Goal: Task Accomplishment & Management: Manage account settings

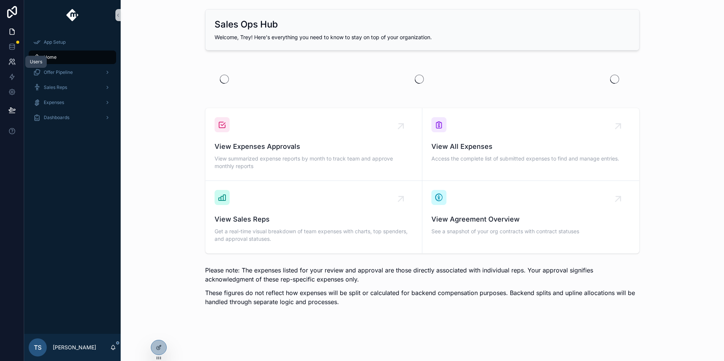
click at [16, 60] on link at bounding box center [12, 61] width 24 height 15
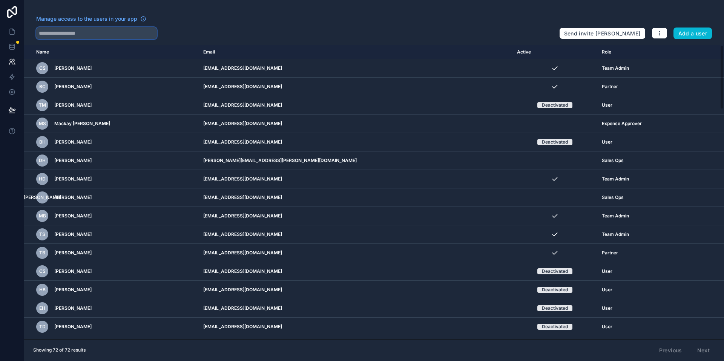
click at [101, 32] on input "text" at bounding box center [96, 33] width 121 height 12
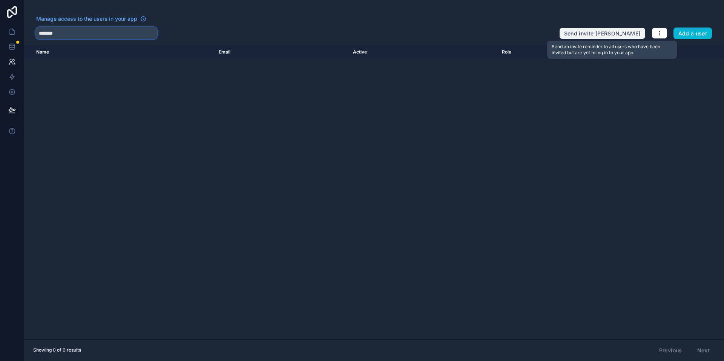
type input "*******"
click at [612, 31] on button "Send invite [PERSON_NAME]" at bounding box center [602, 34] width 86 height 12
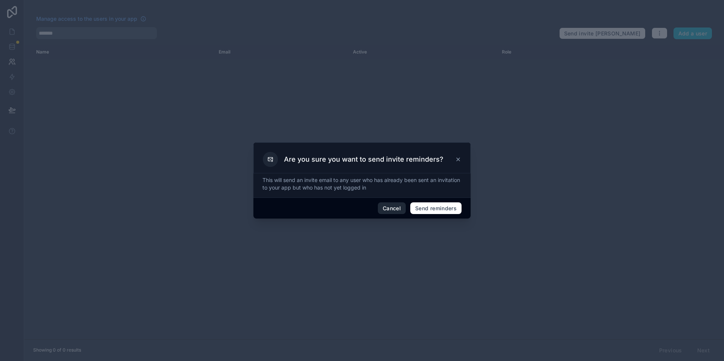
click at [396, 210] on button "Cancel" at bounding box center [392, 209] width 28 height 12
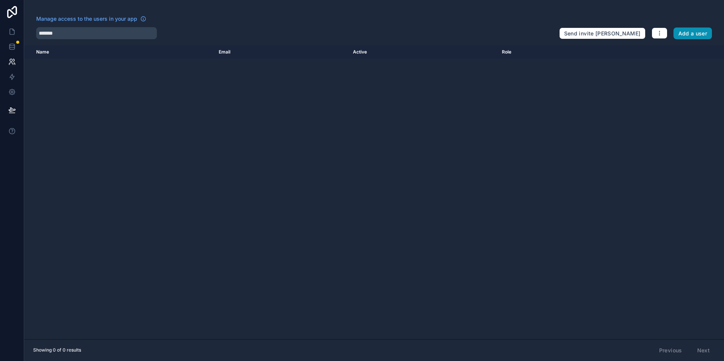
click at [690, 38] on button "Add a user" at bounding box center [693, 34] width 39 height 12
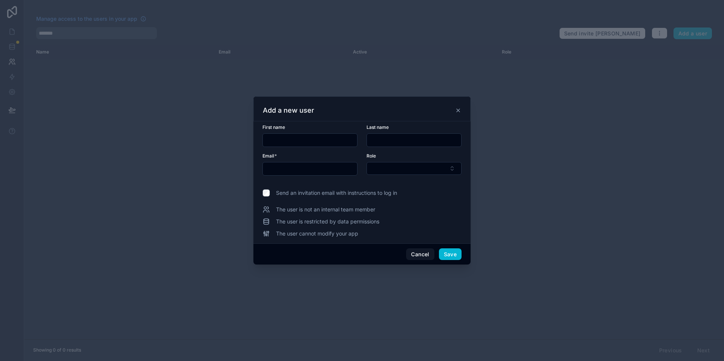
click at [290, 144] on input "text" at bounding box center [310, 140] width 94 height 11
type input "*"
type input "****"
type input "**"
type input "**********"
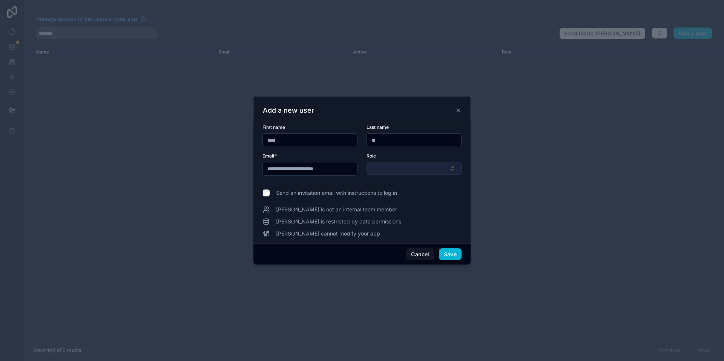
click at [425, 166] on button "Select Button" at bounding box center [414, 168] width 95 height 13
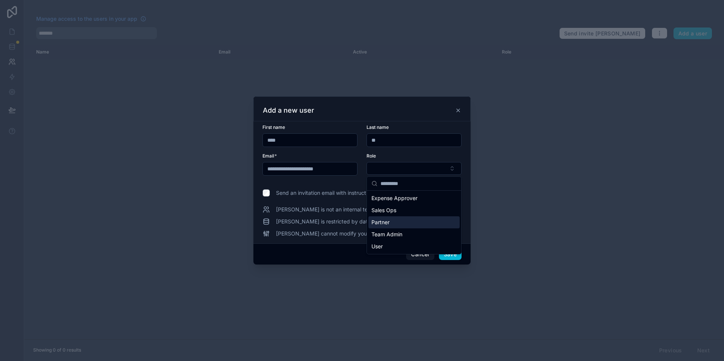
click at [407, 223] on div "Partner" at bounding box center [413, 222] width 91 height 12
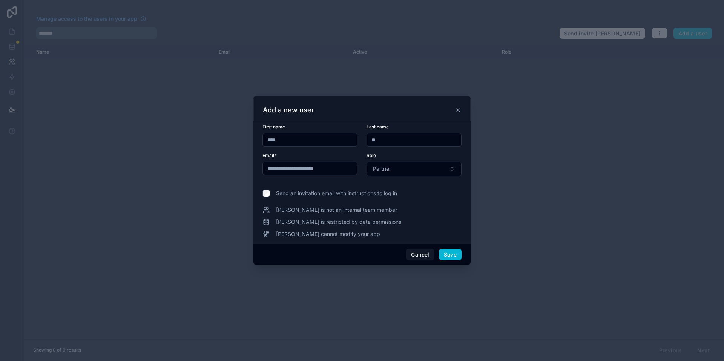
click at [278, 192] on span "Send an invitation email with instructions to log in" at bounding box center [336, 194] width 121 height 8
click at [444, 249] on span "Save" at bounding box center [450, 255] width 23 height 12
click at [454, 252] on button "Save" at bounding box center [450, 255] width 23 height 12
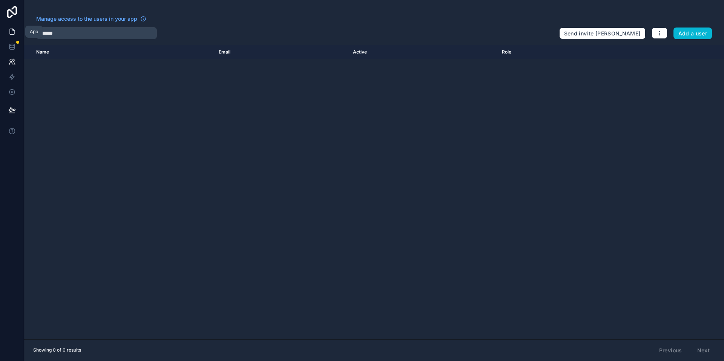
click at [13, 35] on icon at bounding box center [12, 32] width 8 height 8
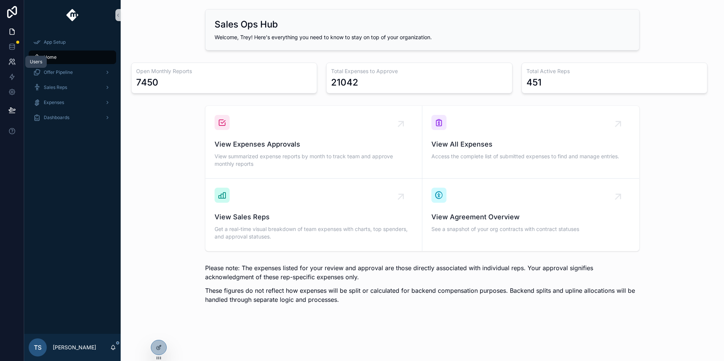
click at [12, 66] on link at bounding box center [12, 61] width 24 height 15
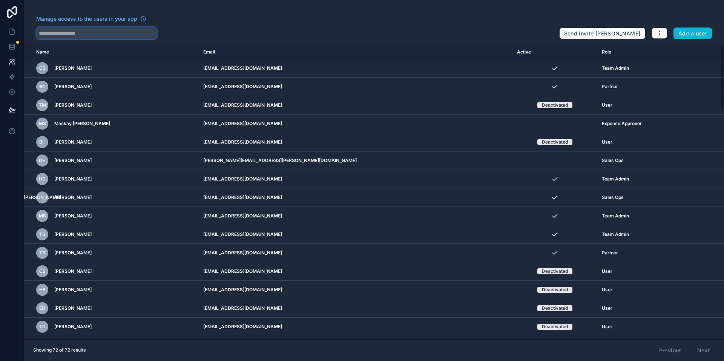
click at [101, 31] on input "text" at bounding box center [96, 33] width 121 height 12
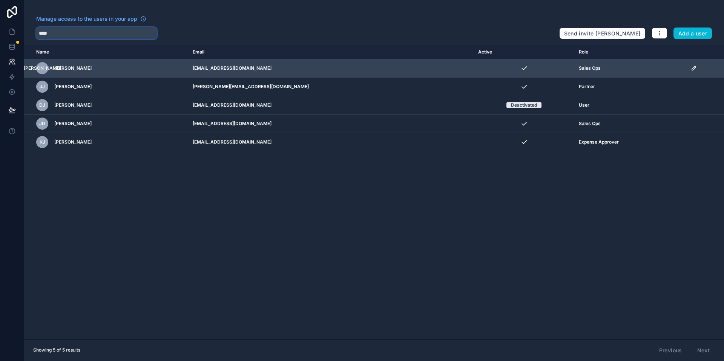
type input "****"
click at [695, 69] on div "scrollable content" at bounding box center [705, 68] width 29 height 6
click at [691, 69] on icon "scrollable content" at bounding box center [694, 68] width 6 height 6
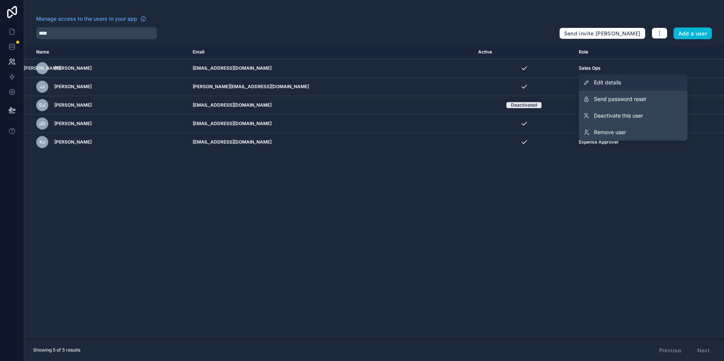
click at [615, 87] on link "Edit details" at bounding box center [633, 82] width 109 height 17
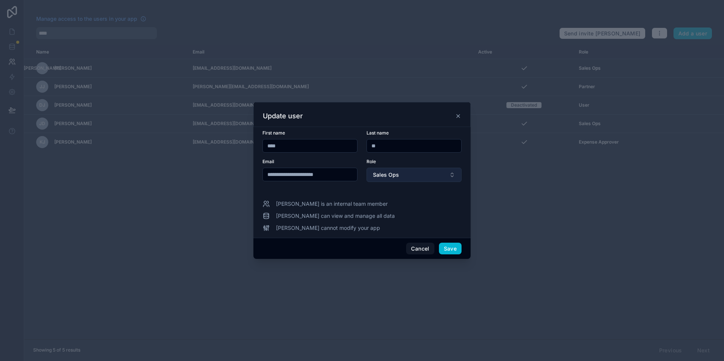
click at [436, 171] on button "Sales Ops" at bounding box center [414, 175] width 95 height 14
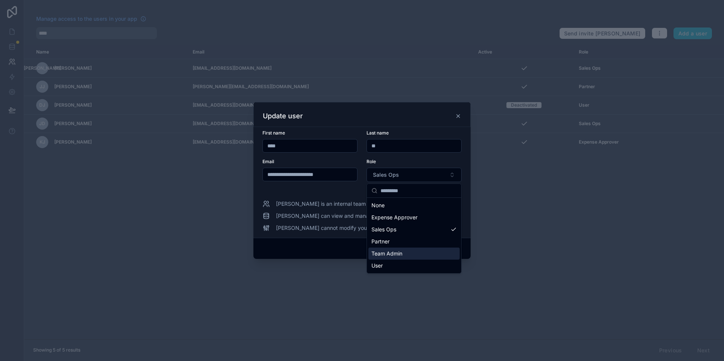
click at [405, 257] on div "Team Admin" at bounding box center [413, 254] width 91 height 12
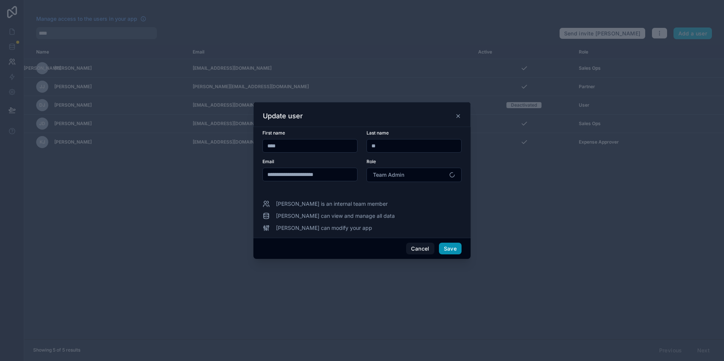
click at [452, 247] on button "Save" at bounding box center [450, 249] width 23 height 12
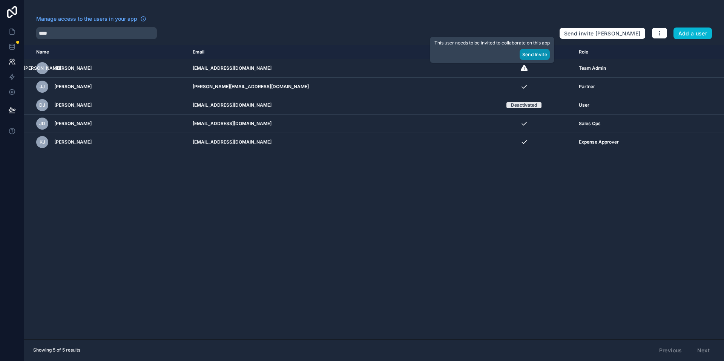
click at [530, 55] on button "Send Invite" at bounding box center [535, 54] width 30 height 11
click at [667, 32] on button "button" at bounding box center [660, 33] width 16 height 11
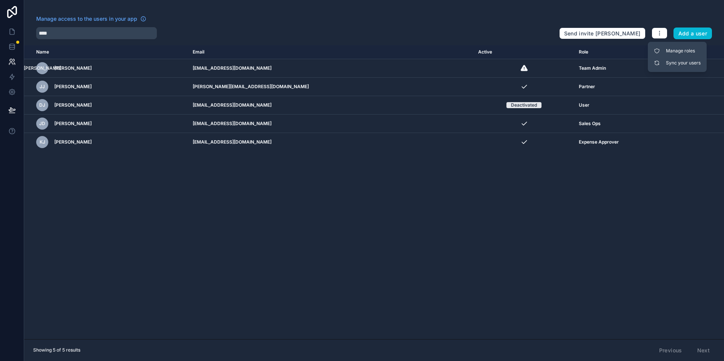
click at [425, 24] on div "Manage access to the users in your app" at bounding box center [294, 21] width 517 height 12
click at [15, 74] on icon at bounding box center [12, 77] width 8 height 8
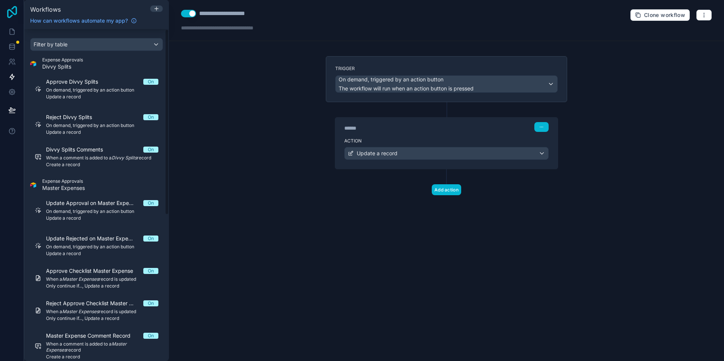
click at [18, 14] on icon at bounding box center [12, 12] width 15 height 12
